Goal: Find specific page/section: Find specific page/section

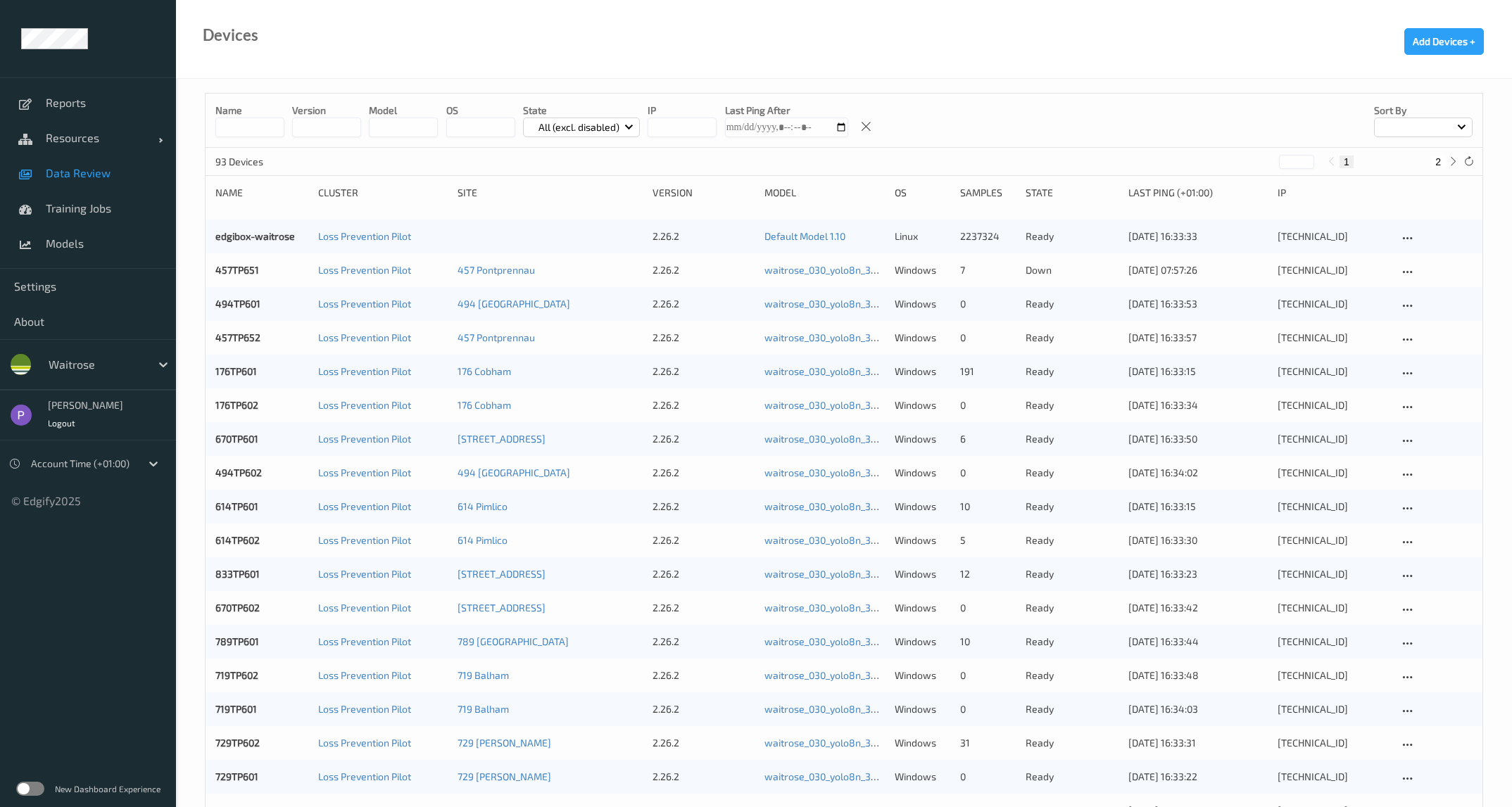
click at [83, 179] on span "Data Review" at bounding box center [104, 173] width 116 height 14
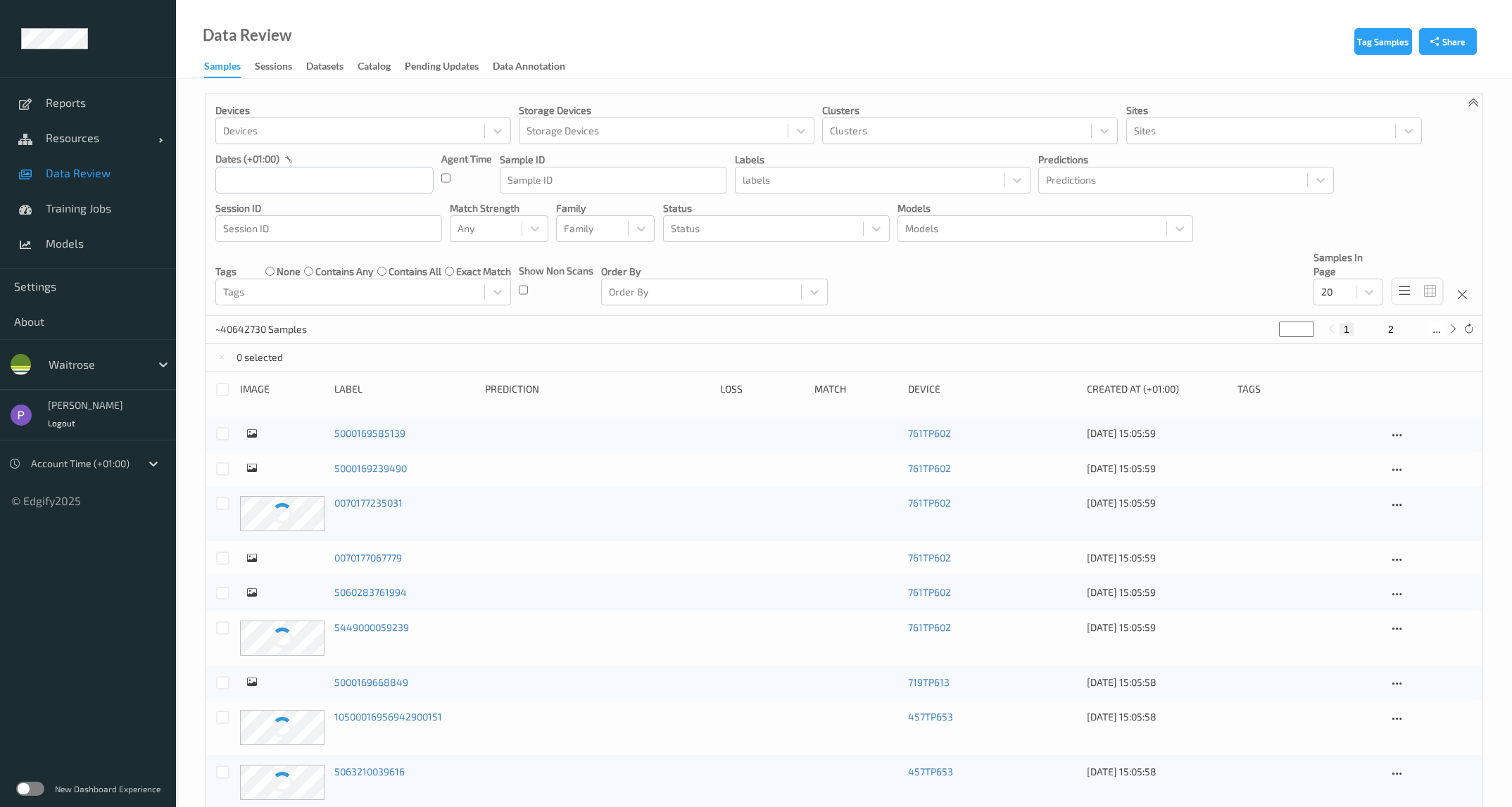
click at [117, 363] on div at bounding box center [96, 364] width 95 height 17
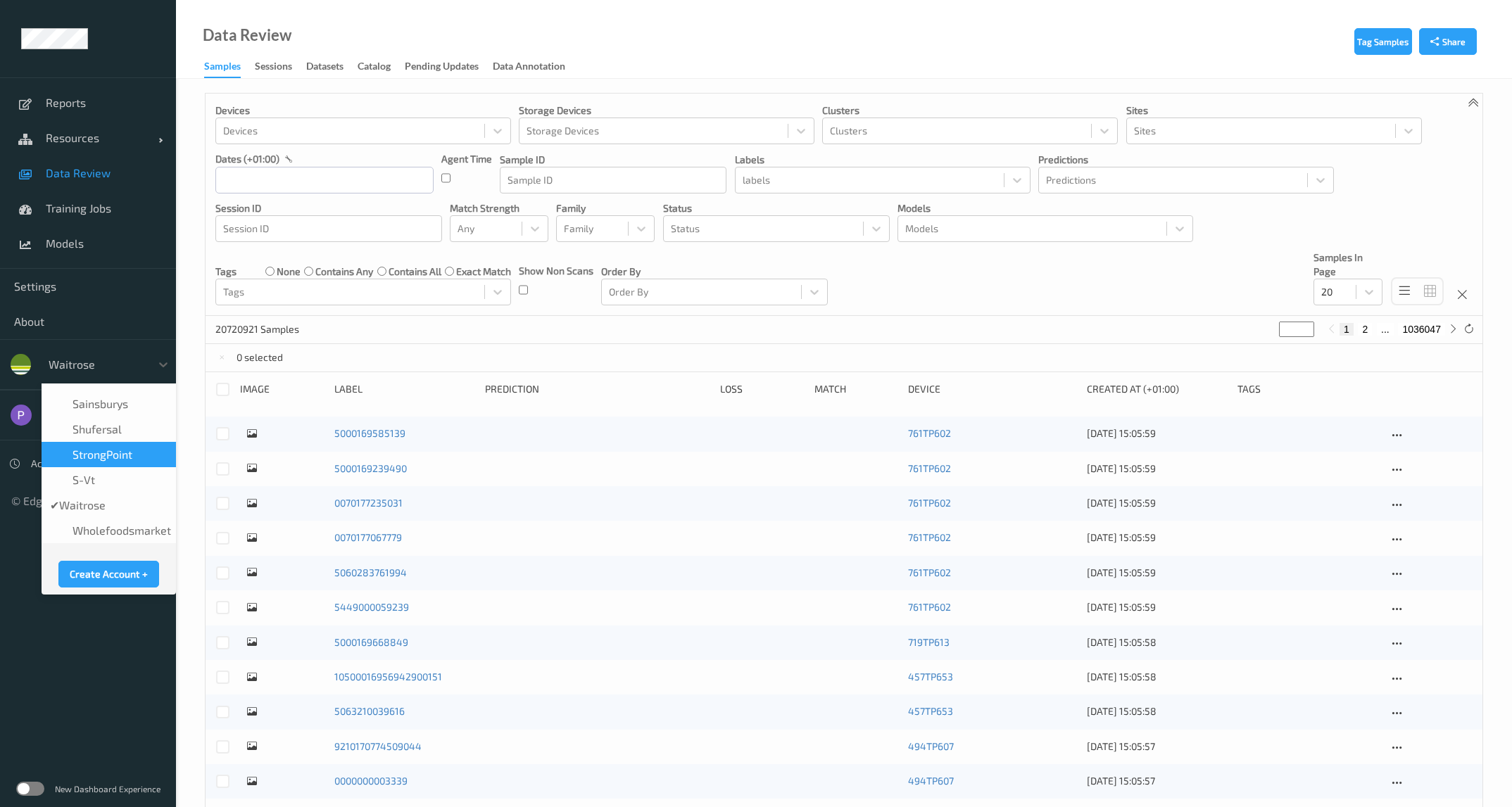
scroll to position [351, 0]
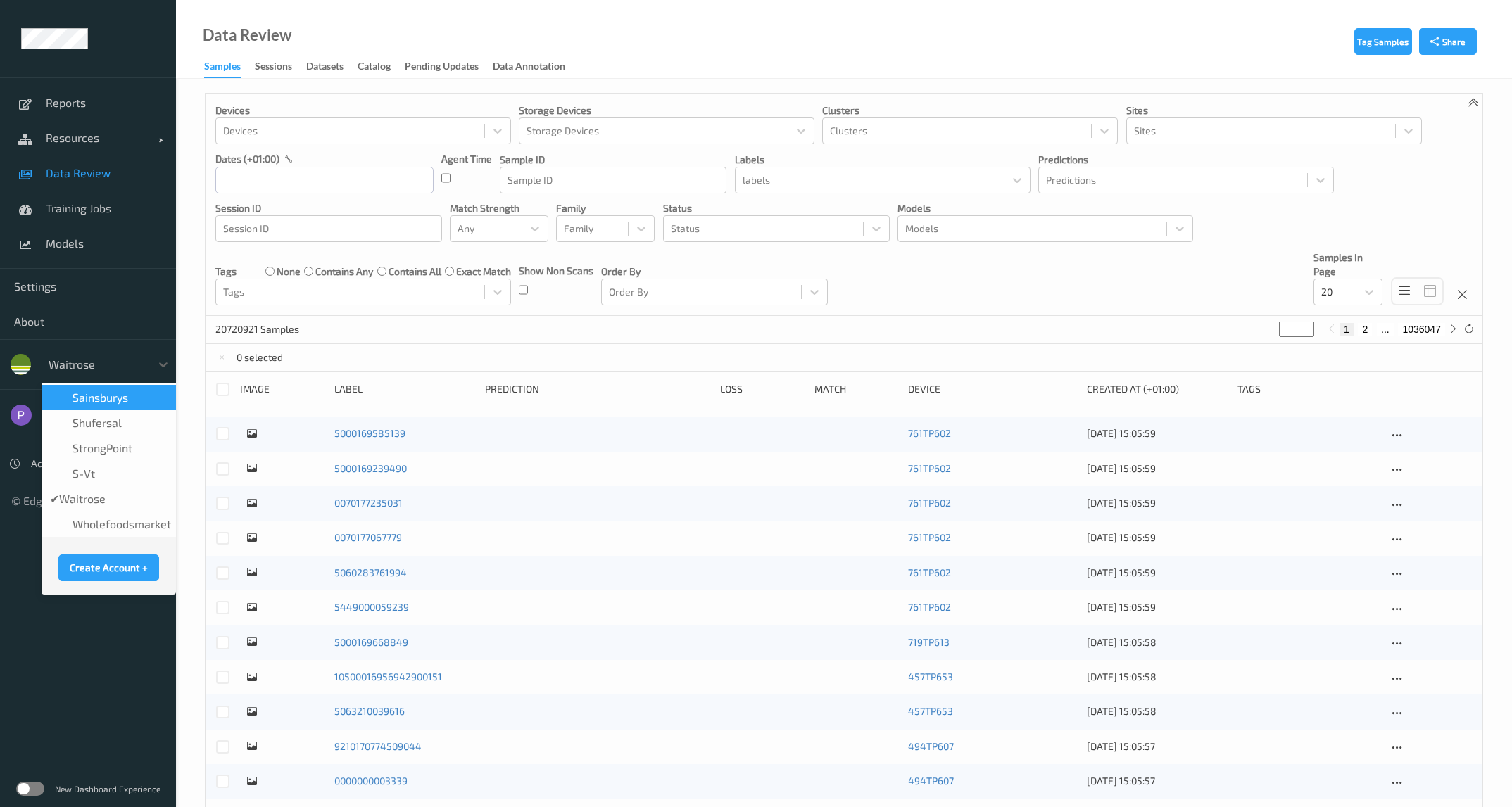
click at [136, 391] on div "Sainsburys" at bounding box center [108, 397] width 118 height 14
